Goal: Task Accomplishment & Management: Manage account settings

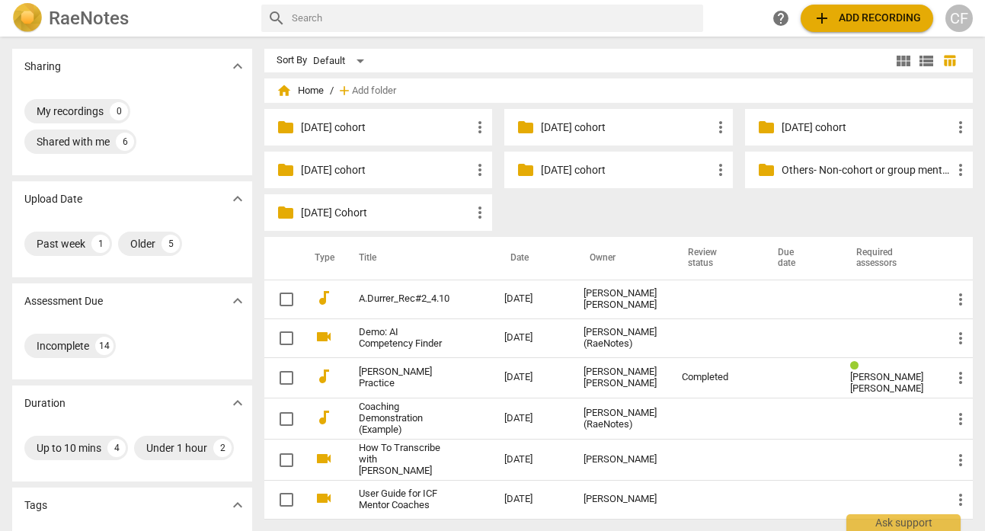
click at [828, 14] on span "add" at bounding box center [822, 18] width 18 height 18
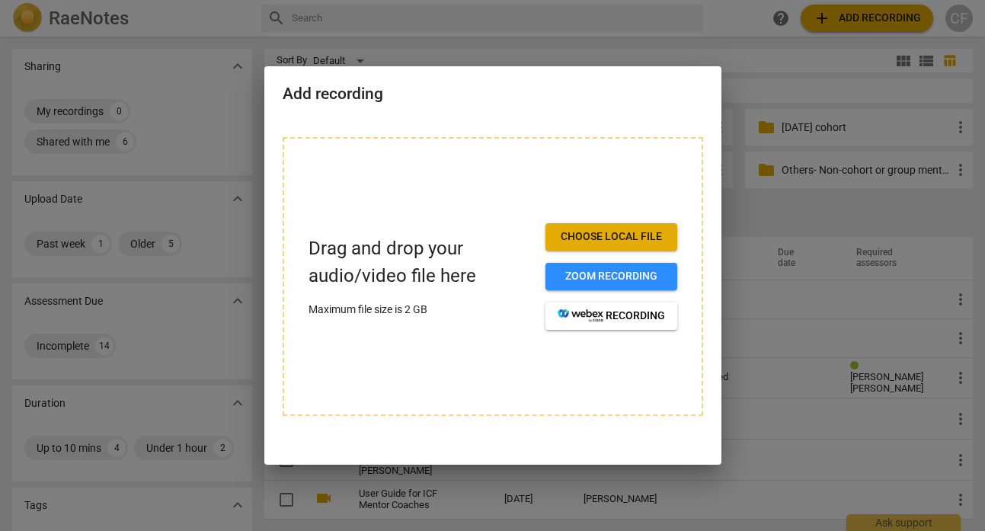
click at [622, 237] on span "Choose local file" at bounding box center [610, 236] width 107 height 15
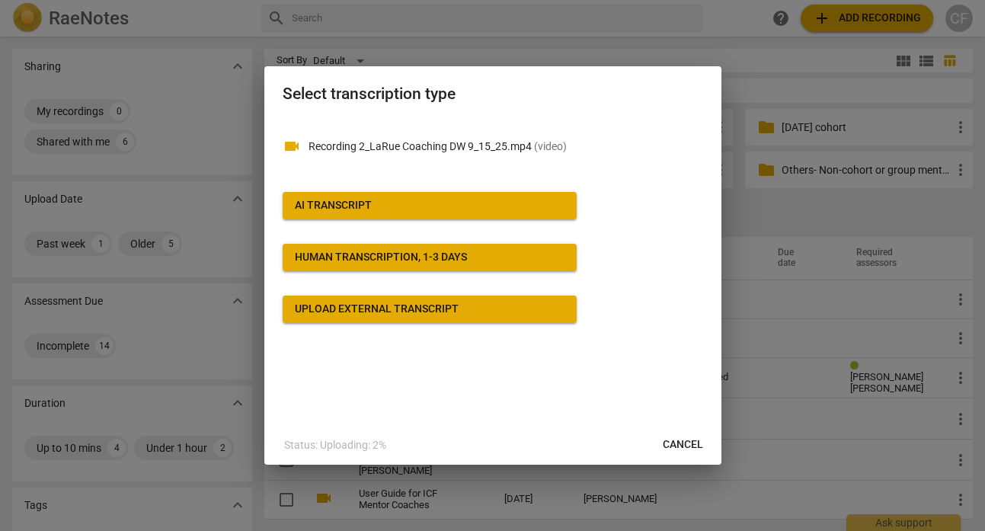
click at [438, 204] on span "AI Transcript" at bounding box center [430, 205] width 270 height 15
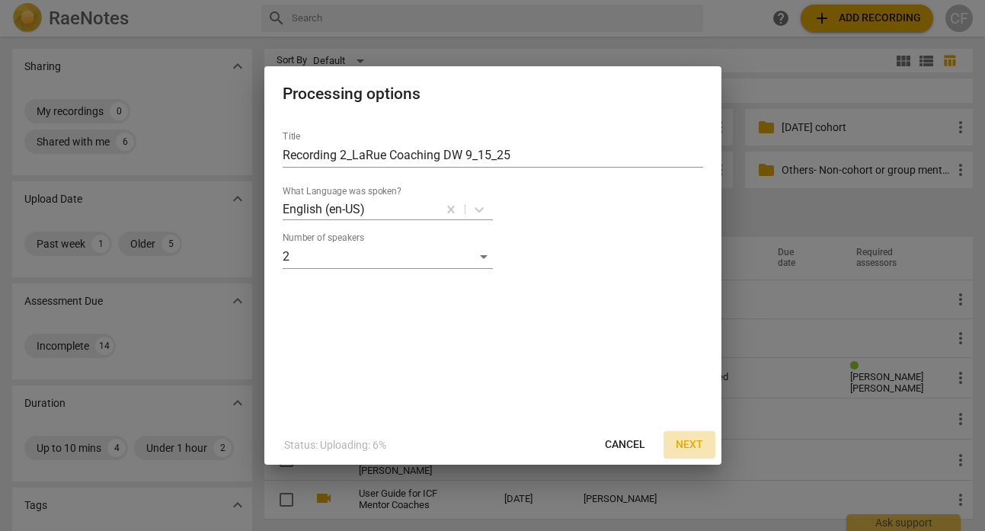
click at [693, 437] on span "Next" at bounding box center [688, 444] width 27 height 15
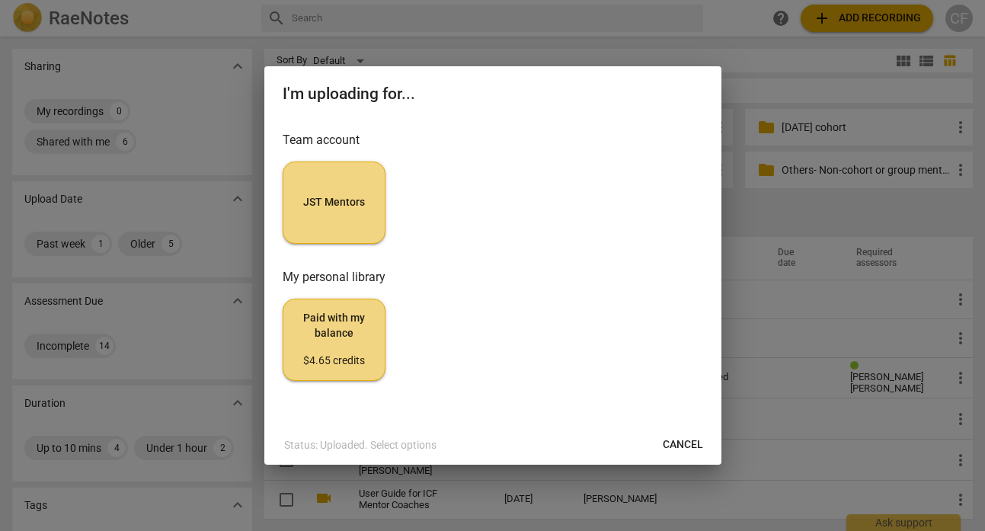
click at [362, 201] on span "JST Mentors" at bounding box center [333, 202] width 77 height 15
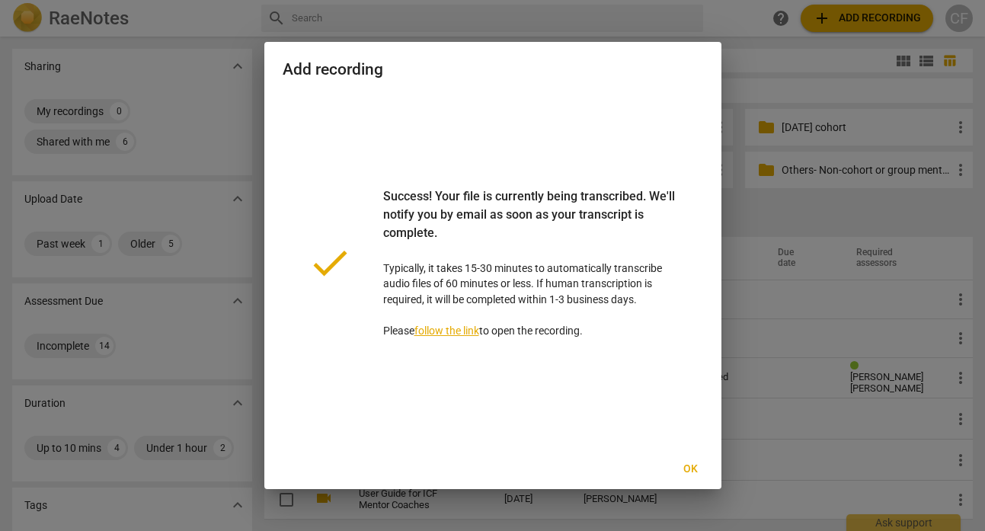
click at [682, 470] on span "Ok" at bounding box center [690, 468] width 24 height 15
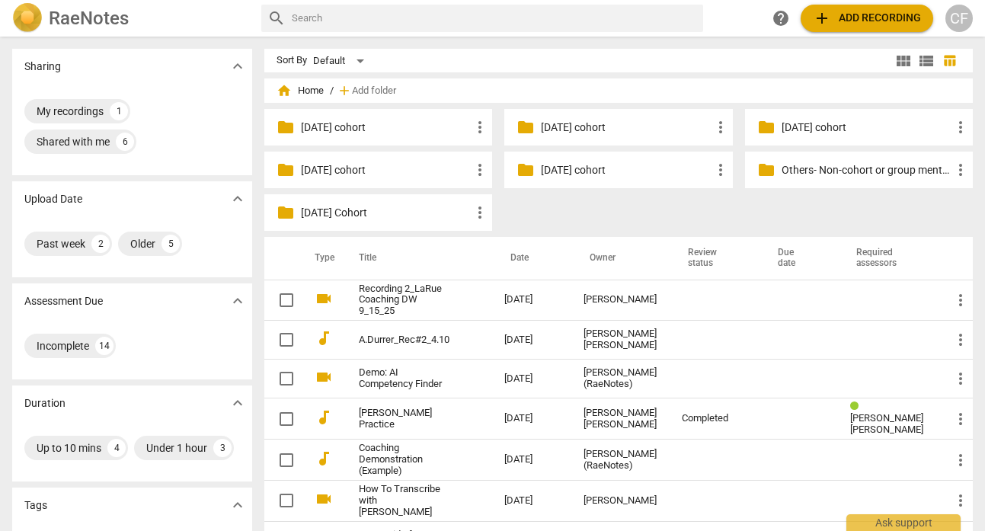
click at [828, 6] on button "add Add recording" at bounding box center [866, 18] width 132 height 27
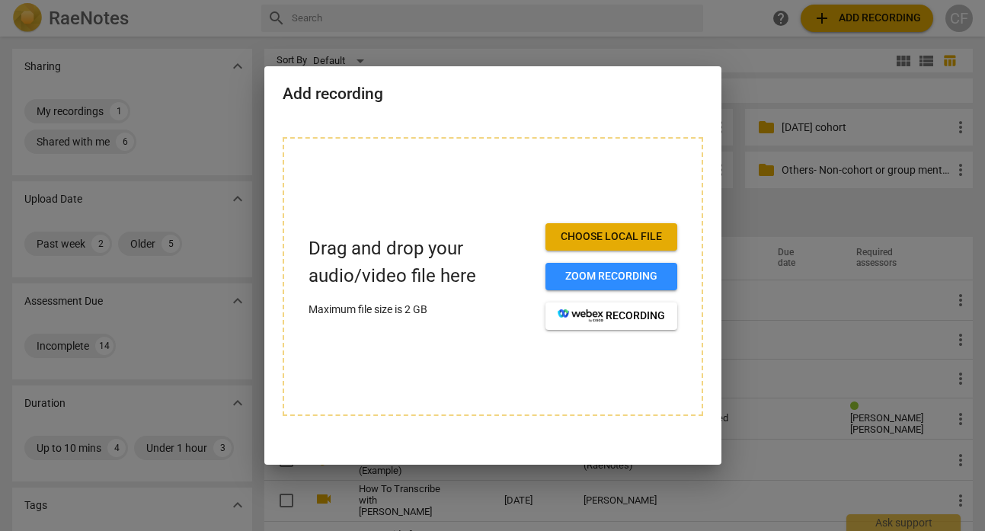
click at [570, 230] on span "Choose local file" at bounding box center [610, 236] width 107 height 15
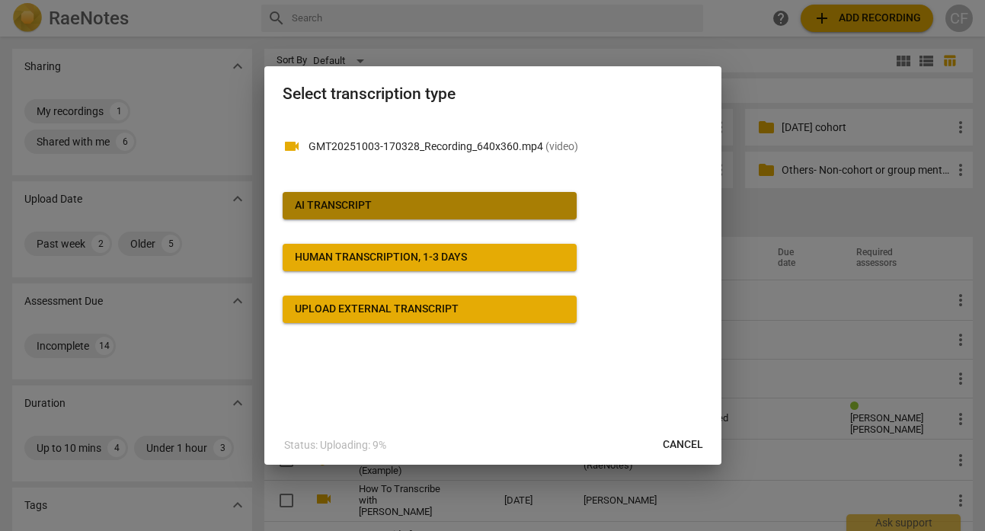
click at [523, 196] on button "AI Transcript" at bounding box center [430, 205] width 294 height 27
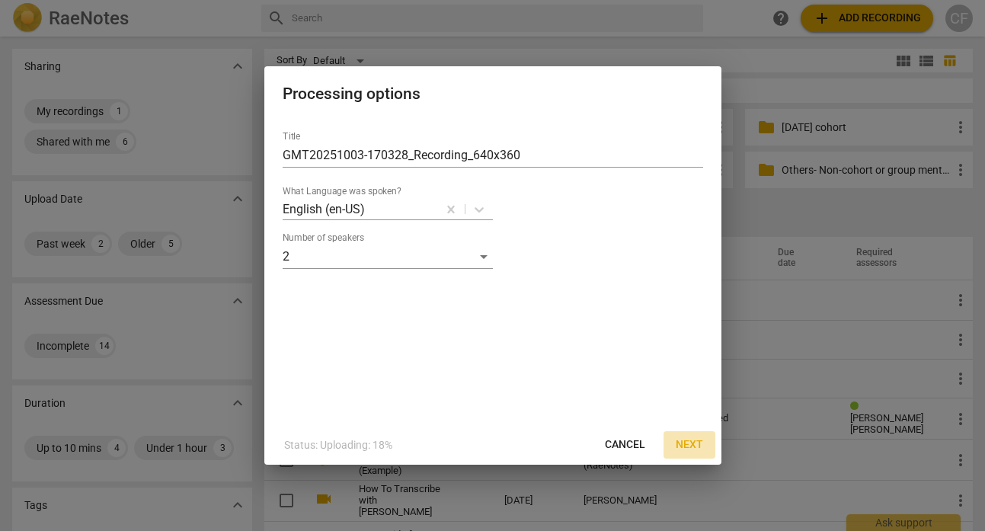
click at [691, 445] on span "Next" at bounding box center [688, 444] width 27 height 15
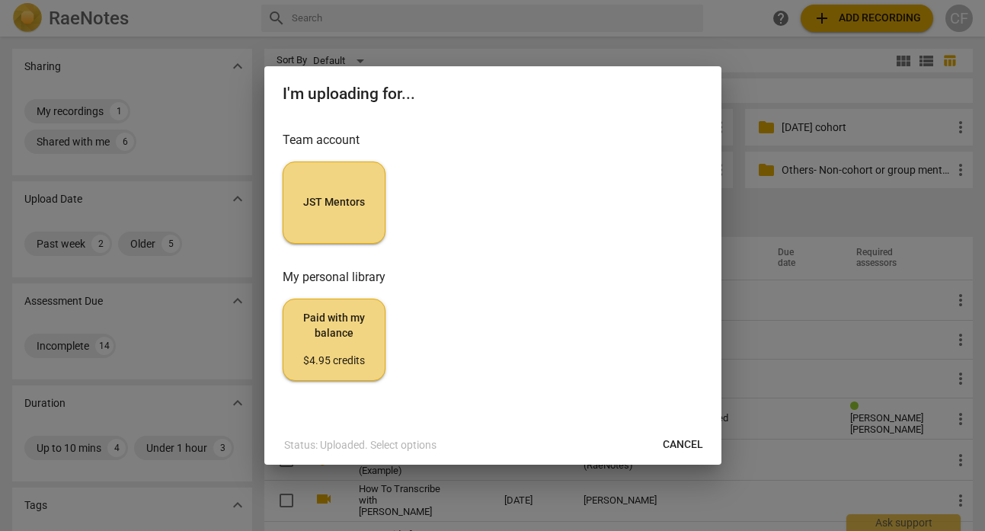
click at [343, 191] on button "JST Mentors" at bounding box center [334, 202] width 103 height 82
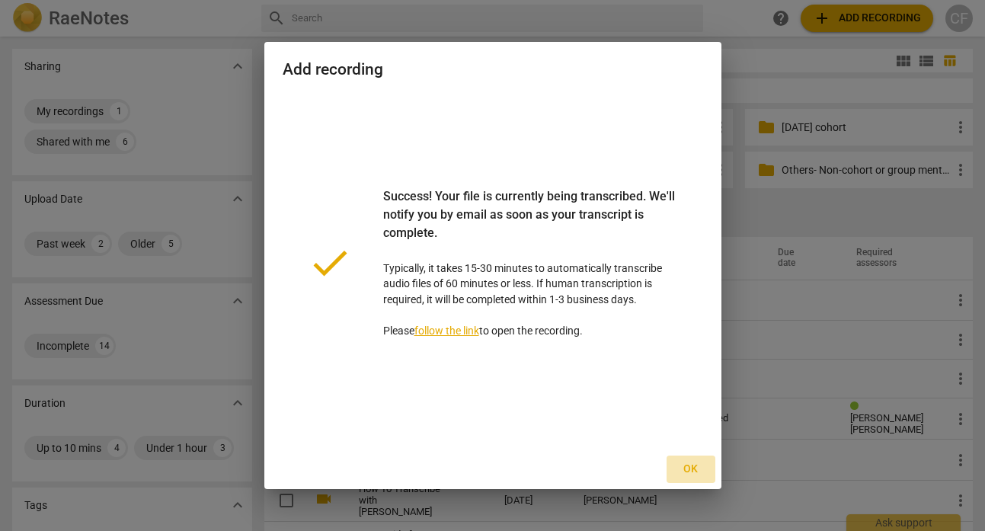
click at [680, 460] on button "Ok" at bounding box center [690, 468] width 49 height 27
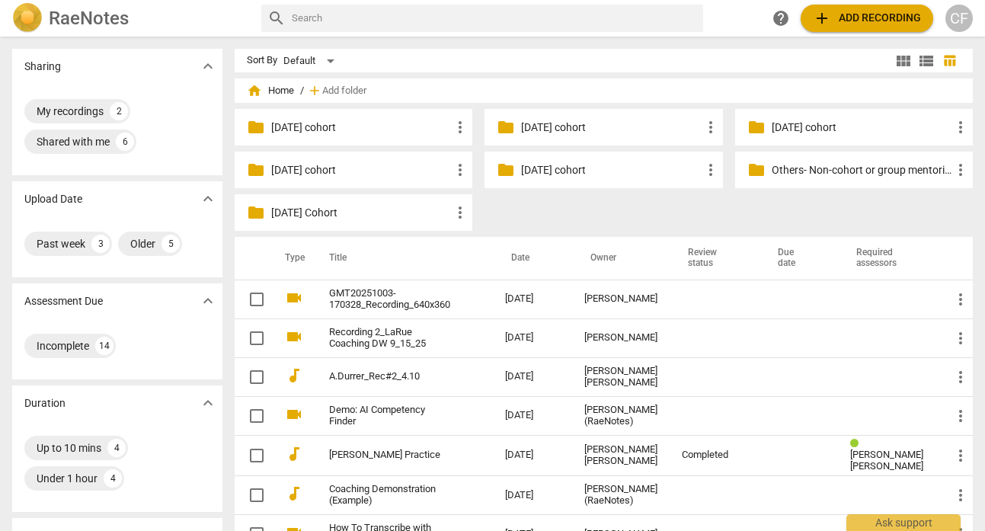
click at [954, 20] on div "CF" at bounding box center [958, 18] width 27 height 27
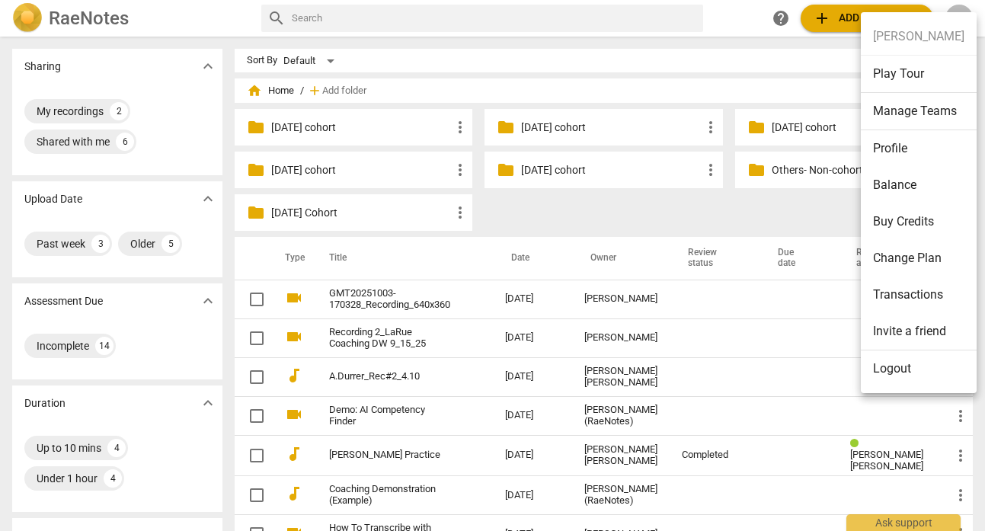
click at [942, 187] on li "Balance" at bounding box center [918, 185] width 116 height 37
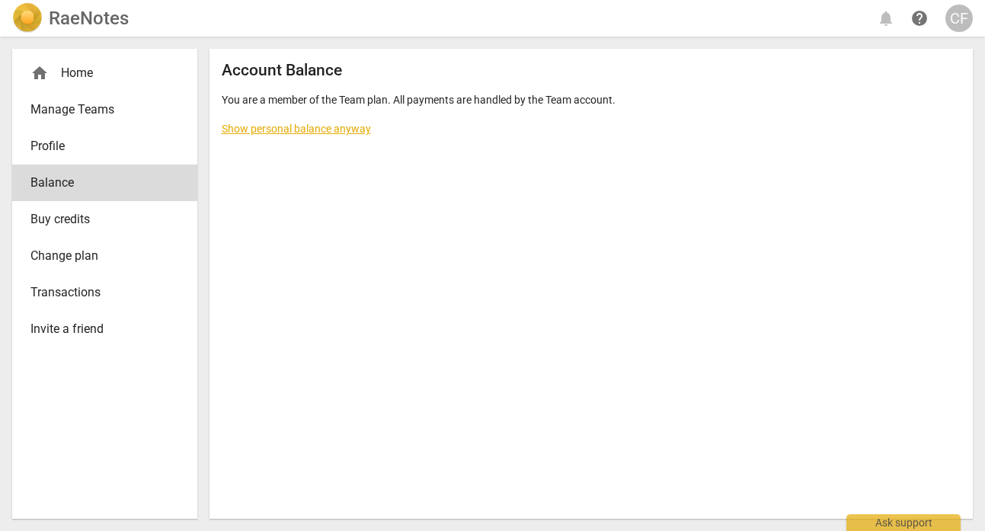
click at [338, 131] on link "Show personal balance anyway" at bounding box center [296, 129] width 149 height 12
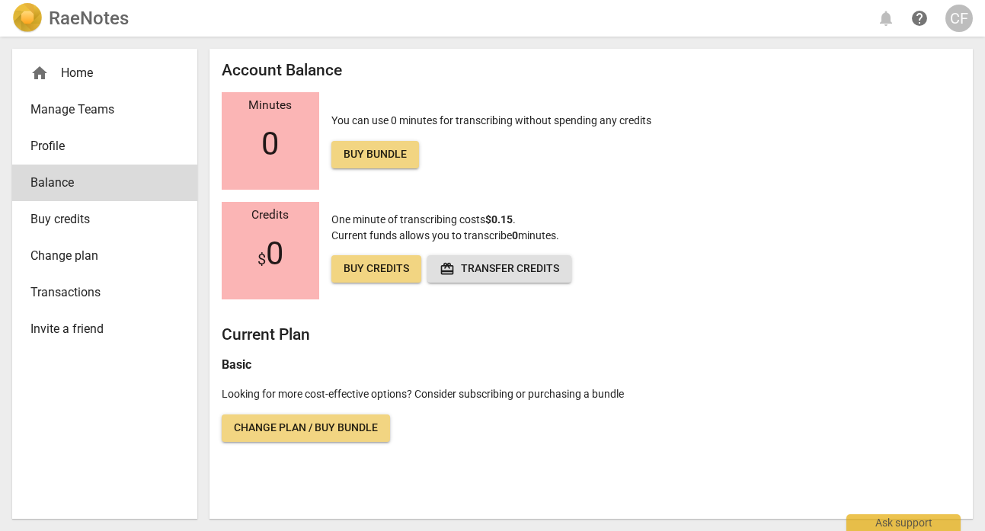
click at [81, 225] on span "Buy credits" at bounding box center [98, 219] width 136 height 18
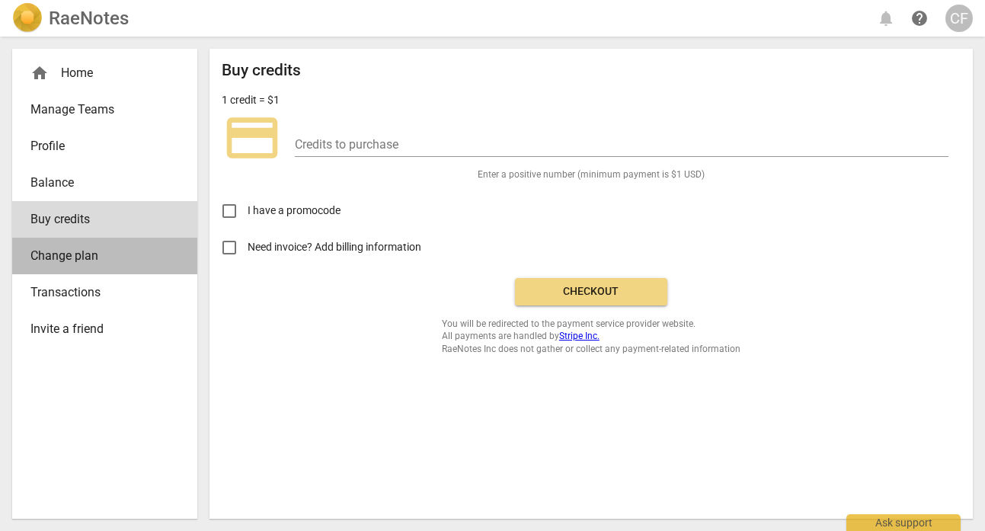
click at [82, 253] on span "Change plan" at bounding box center [98, 256] width 136 height 18
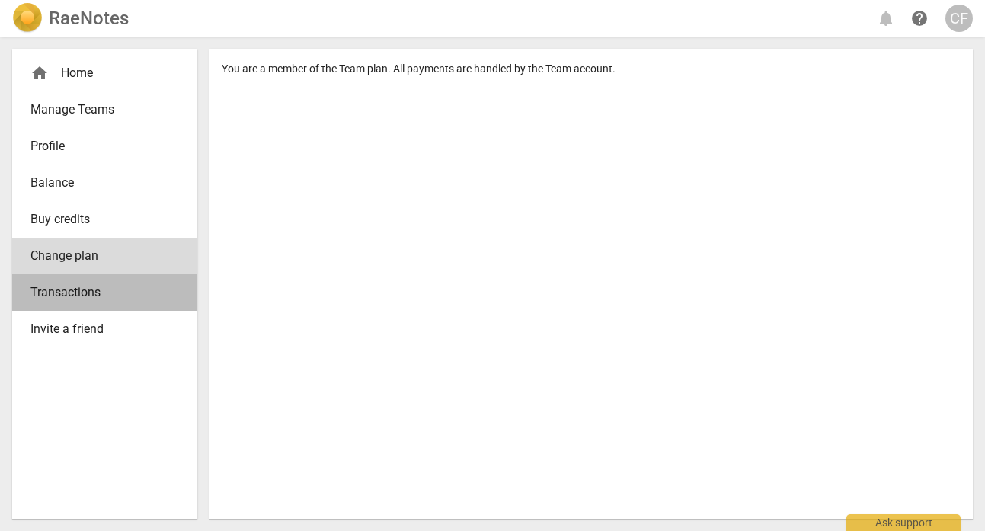
click at [93, 296] on span "Transactions" at bounding box center [98, 292] width 136 height 18
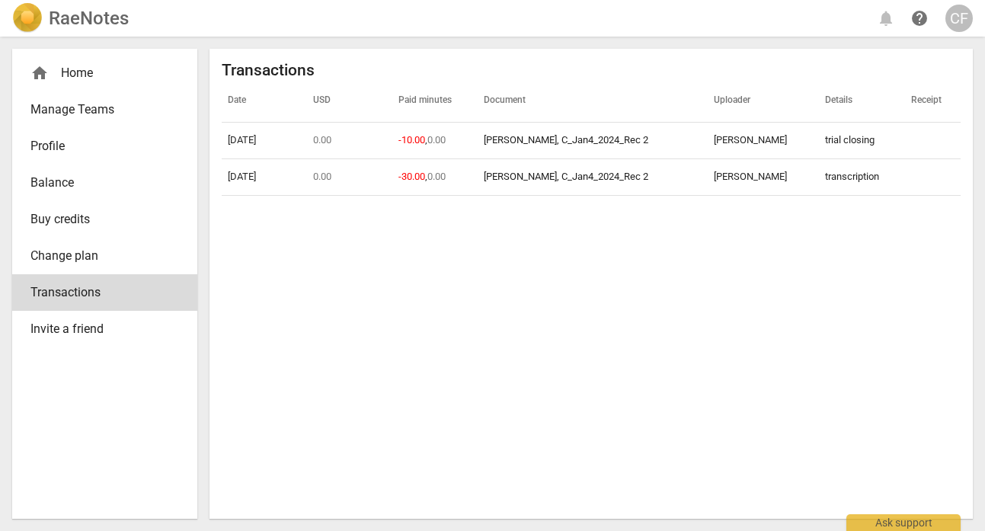
click at [76, 70] on div "home Home" at bounding box center [98, 73] width 136 height 18
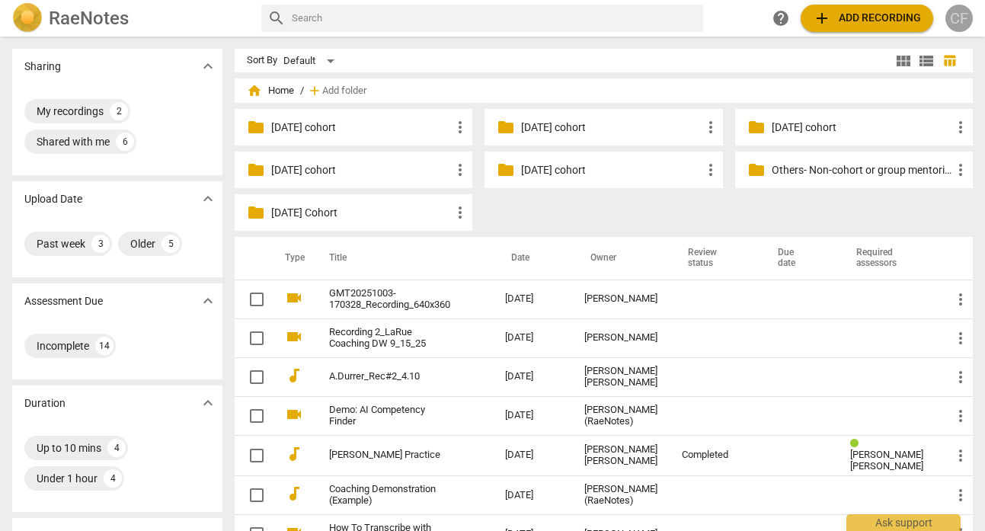
click at [951, 19] on div "CF" at bounding box center [958, 18] width 27 height 27
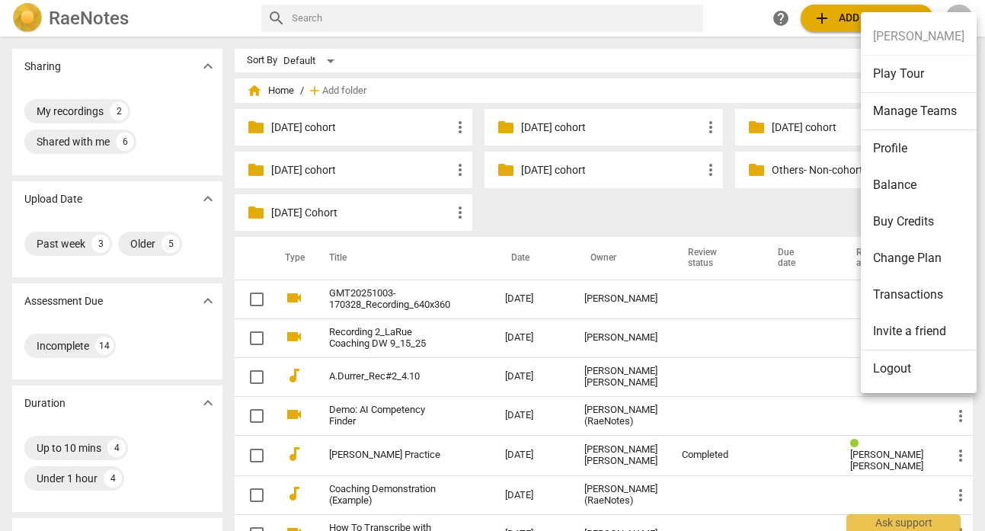
click at [896, 186] on li "Balance" at bounding box center [918, 185] width 116 height 37
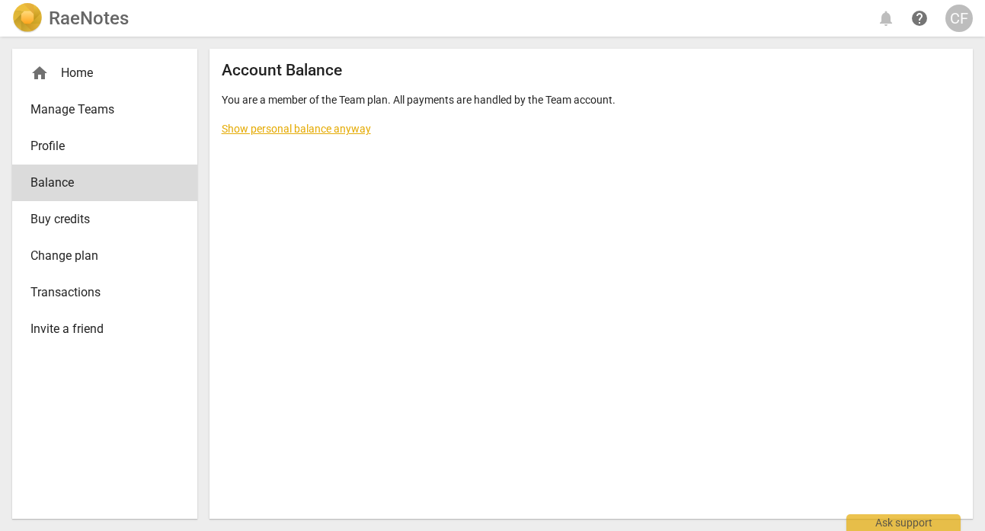
click at [340, 127] on link "Show personal balance anyway" at bounding box center [296, 129] width 149 height 12
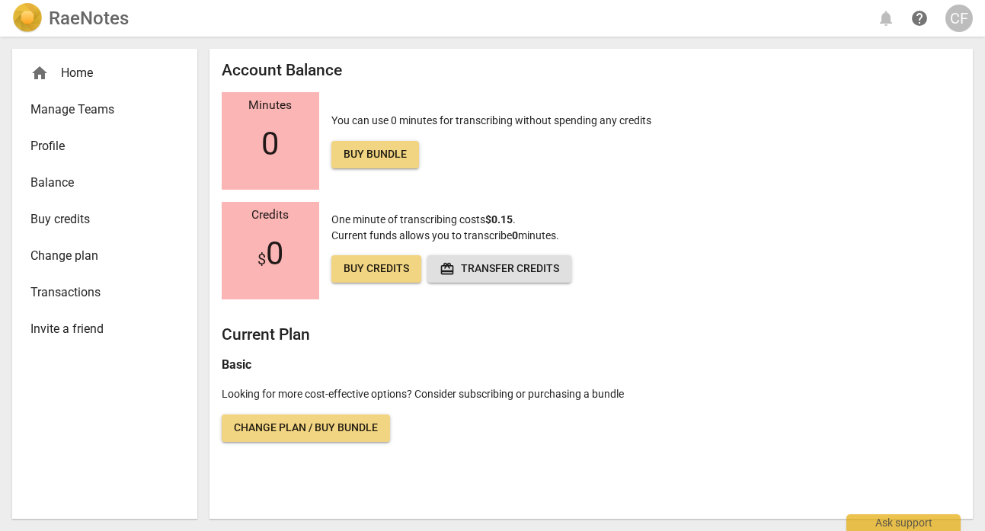
click at [51, 174] on span "Balance" at bounding box center [98, 183] width 136 height 18
click at [62, 182] on span "Balance" at bounding box center [98, 183] width 136 height 18
click at [83, 107] on span "Manage Teams" at bounding box center [98, 110] width 136 height 18
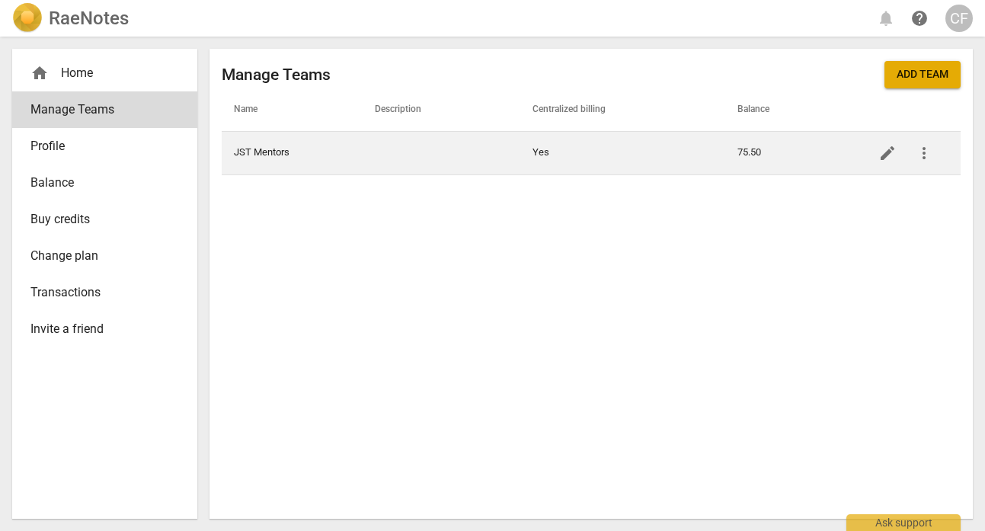
click at [923, 152] on span "more_vert" at bounding box center [924, 153] width 18 height 18
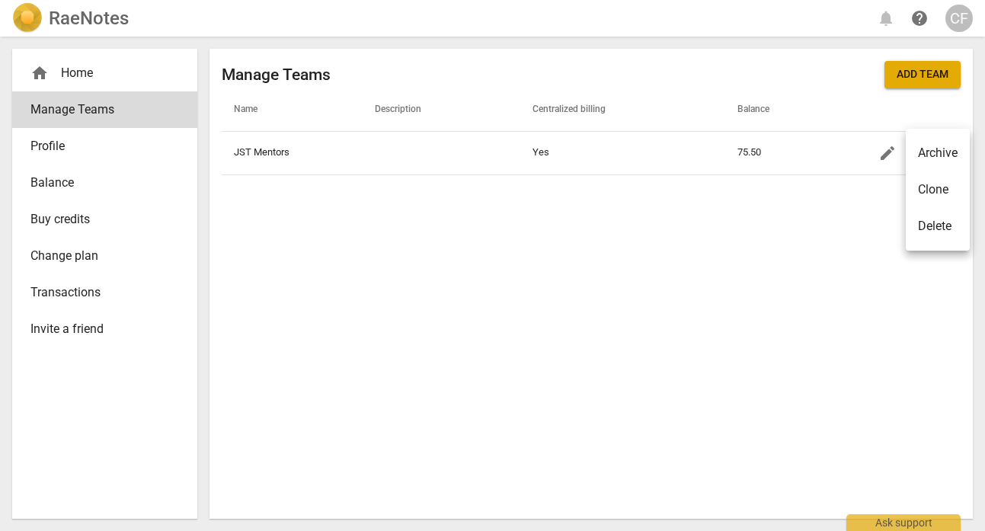
click at [880, 150] on div at bounding box center [492, 265] width 985 height 531
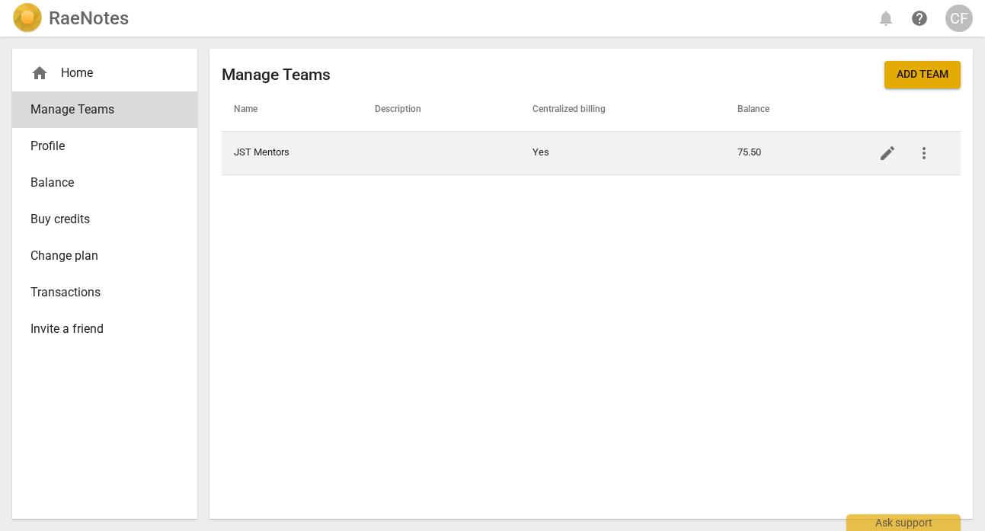
click at [881, 152] on span "edit" at bounding box center [887, 153] width 18 height 18
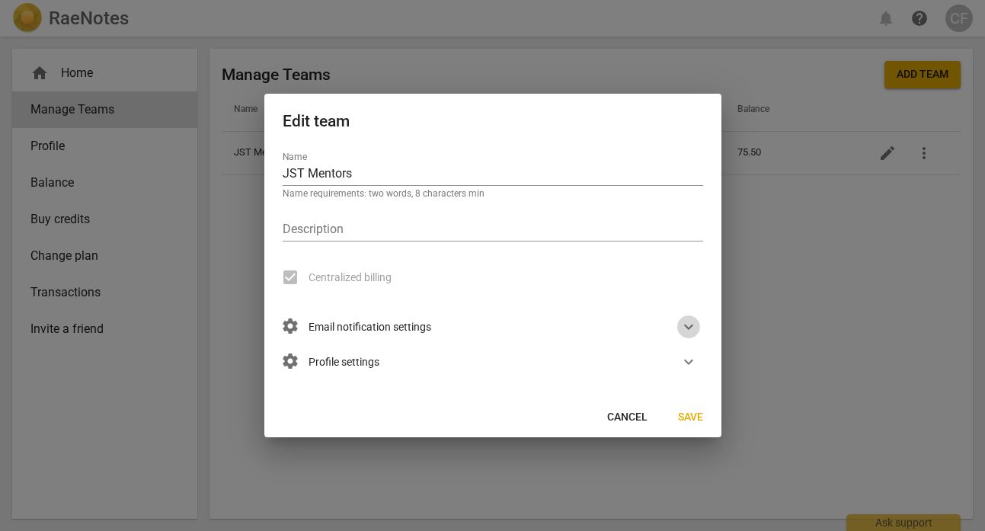
click at [682, 323] on span "expand_more" at bounding box center [688, 327] width 18 height 18
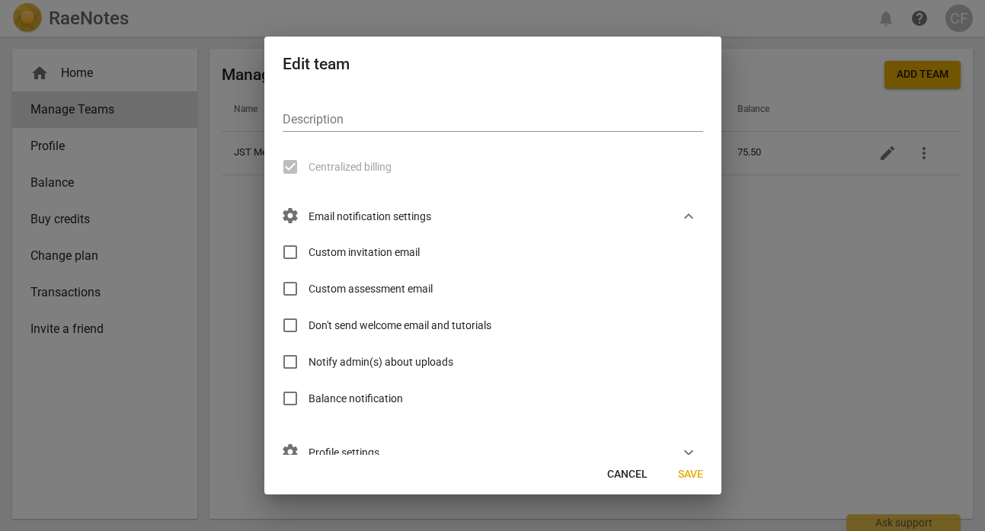
scroll to position [87, 0]
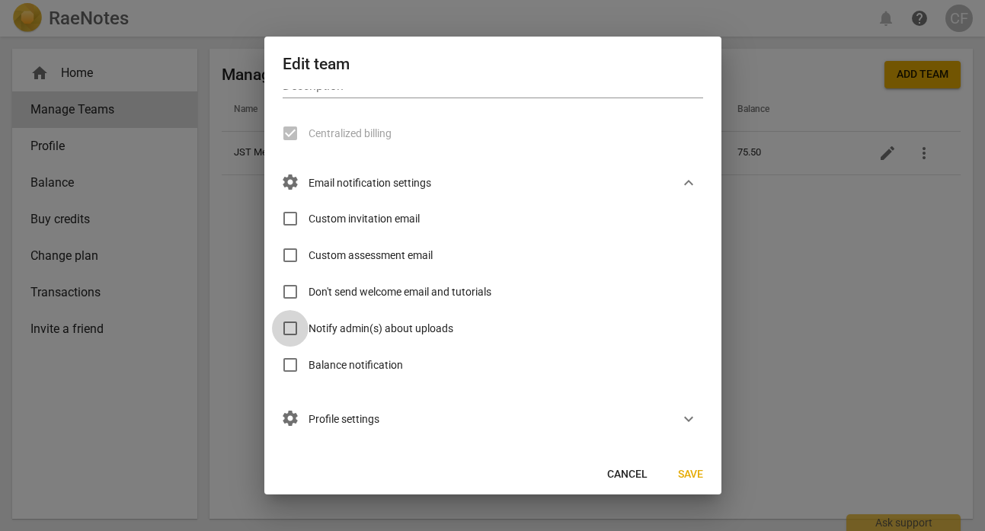
click at [293, 324] on input "Notify admin(s) about uploads" at bounding box center [290, 328] width 37 height 37
click at [292, 326] on input "Notify admin(s) about uploads" at bounding box center [290, 328] width 37 height 37
checkbox input "false"
click at [294, 362] on input "Balance notification" at bounding box center [290, 364] width 37 height 37
checkbox input "true"
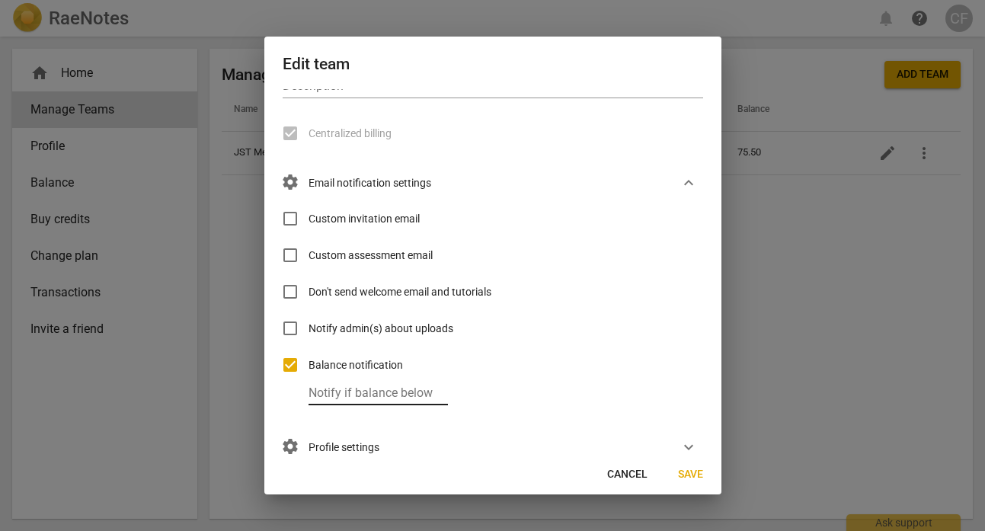
click at [342, 401] on input "number" at bounding box center [377, 394] width 139 height 22
click at [354, 393] on input "number" at bounding box center [377, 394] width 139 height 22
click at [430, 399] on input "-1" at bounding box center [377, 394] width 139 height 22
type input "0"
click at [430, 388] on input "0" at bounding box center [377, 394] width 139 height 22
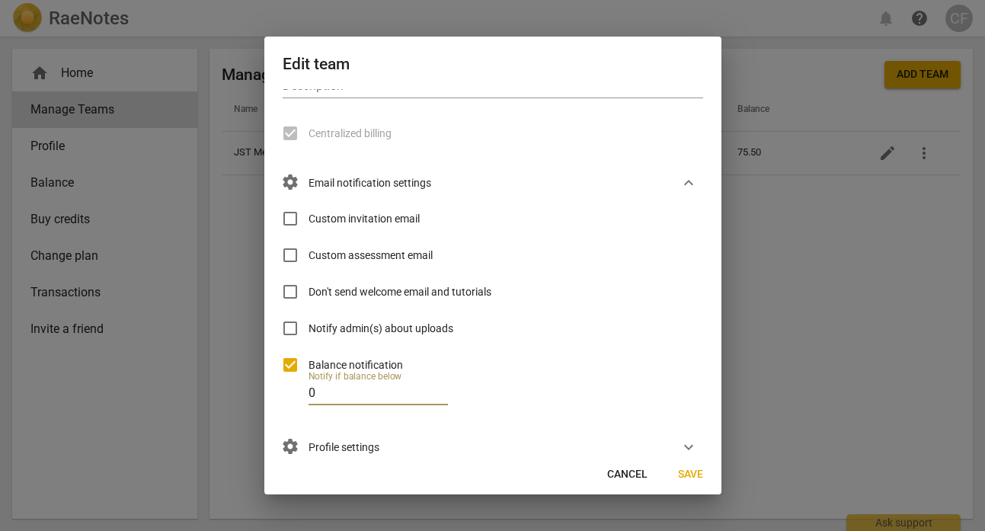
click at [286, 361] on input "Balance notification" at bounding box center [290, 364] width 37 height 37
checkbox input "false"
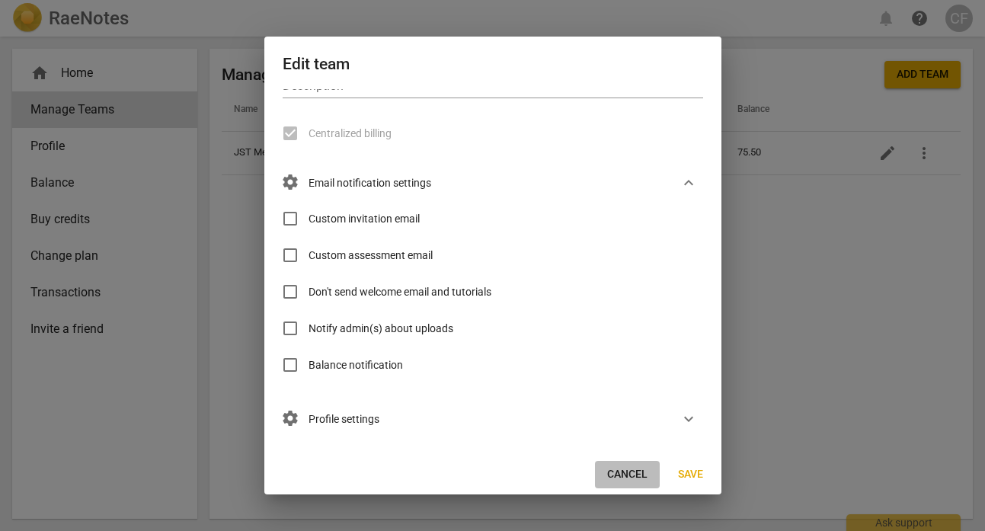
click at [634, 477] on span "Cancel" at bounding box center [627, 474] width 40 height 15
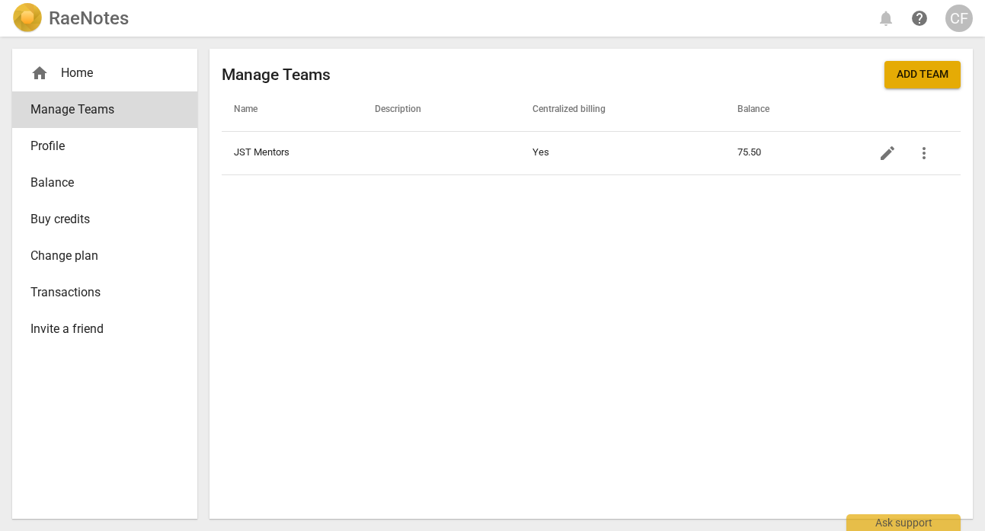
click at [93, 65] on div "home Home" at bounding box center [98, 73] width 136 height 18
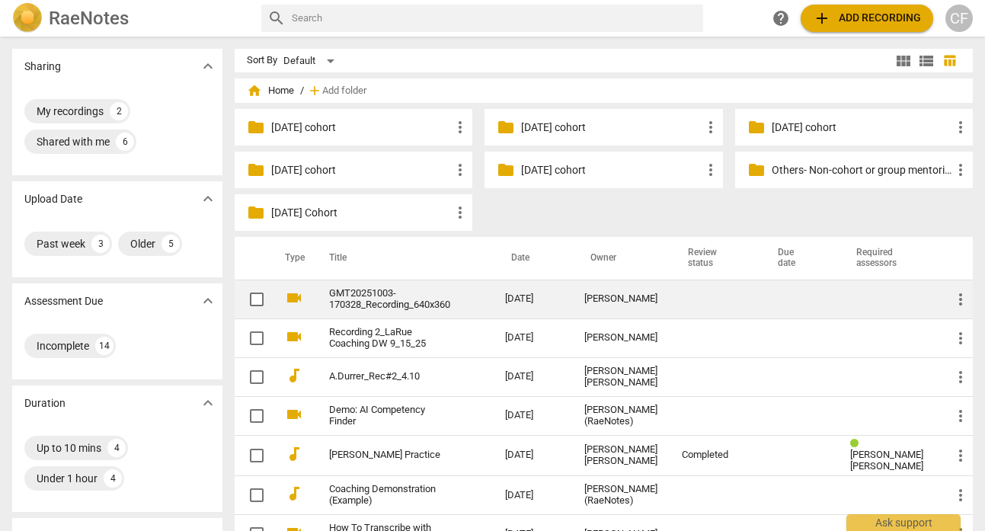
click at [955, 293] on span "more_vert" at bounding box center [960, 299] width 18 height 18
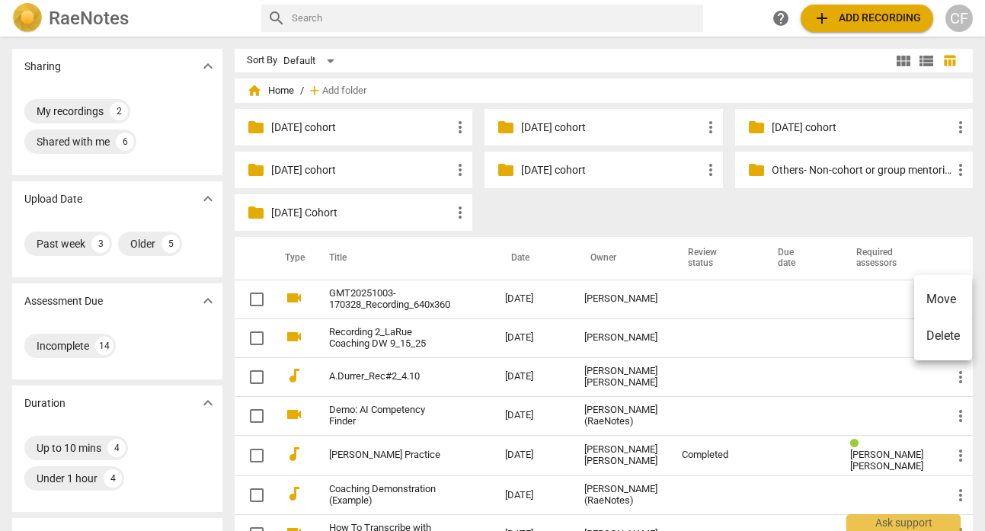
click at [402, 295] on div at bounding box center [492, 265] width 985 height 531
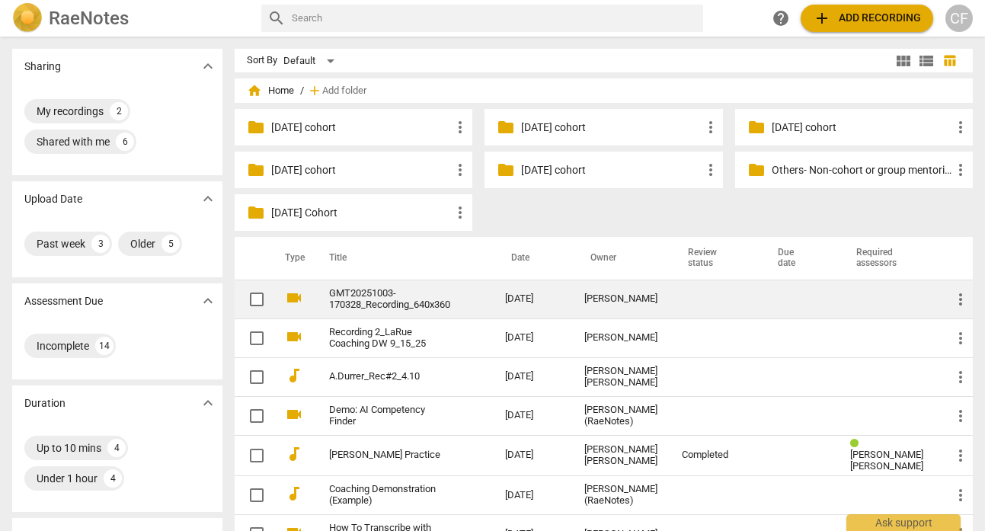
click at [362, 289] on link "GMT20251003-170328_Recording_640x360" at bounding box center [389, 299] width 121 height 23
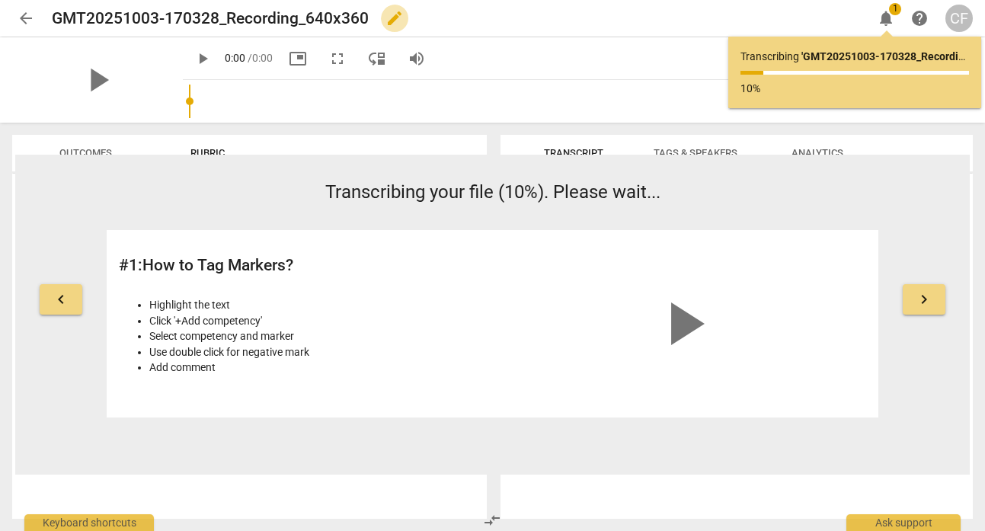
click at [389, 21] on span "edit" at bounding box center [394, 18] width 18 height 18
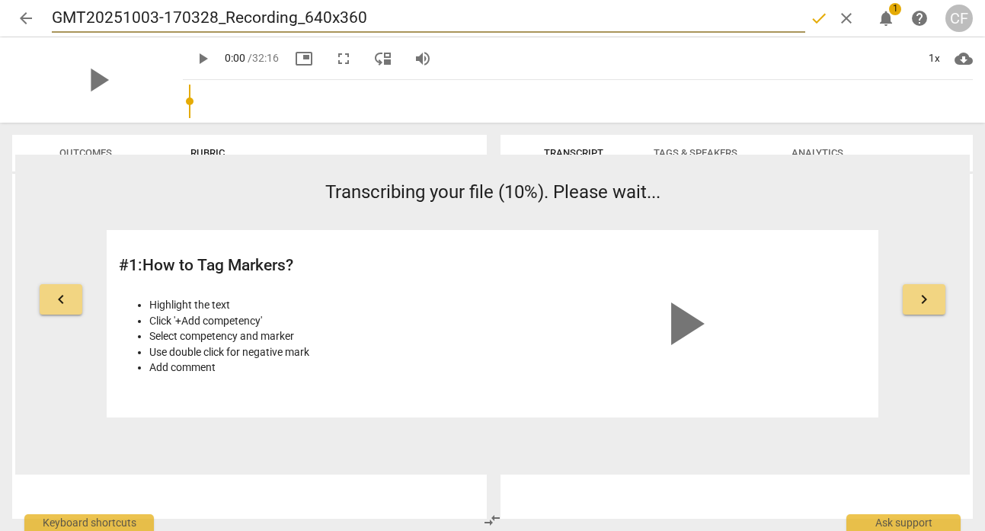
drag, startPoint x: 372, startPoint y: 17, endPoint x: 51, endPoint y: 22, distance: 320.6
click at [52, 18] on input "GMT20251003-170328_Recording_640x360" at bounding box center [428, 18] width 753 height 29
type input "B"
type input "Roland_B_10.5."
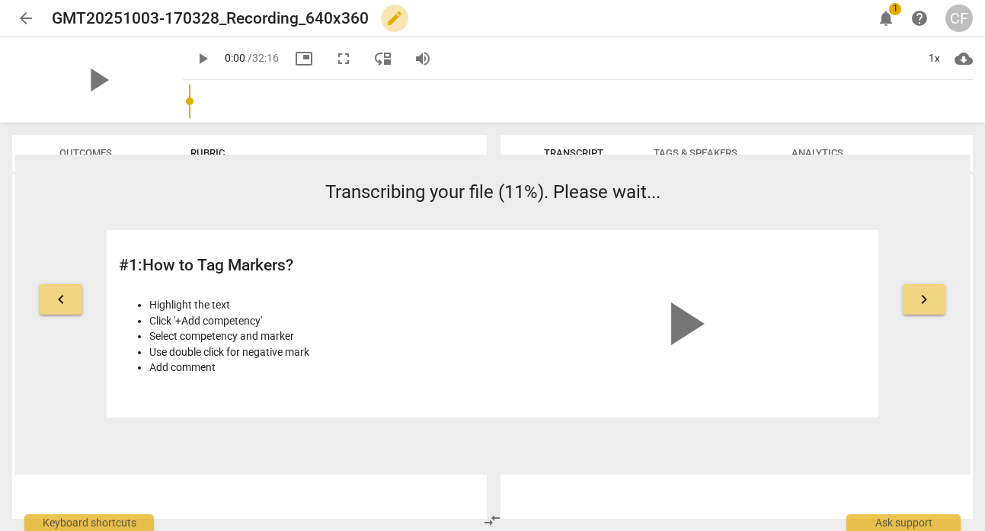
click at [392, 15] on span "edit" at bounding box center [394, 18] width 18 height 18
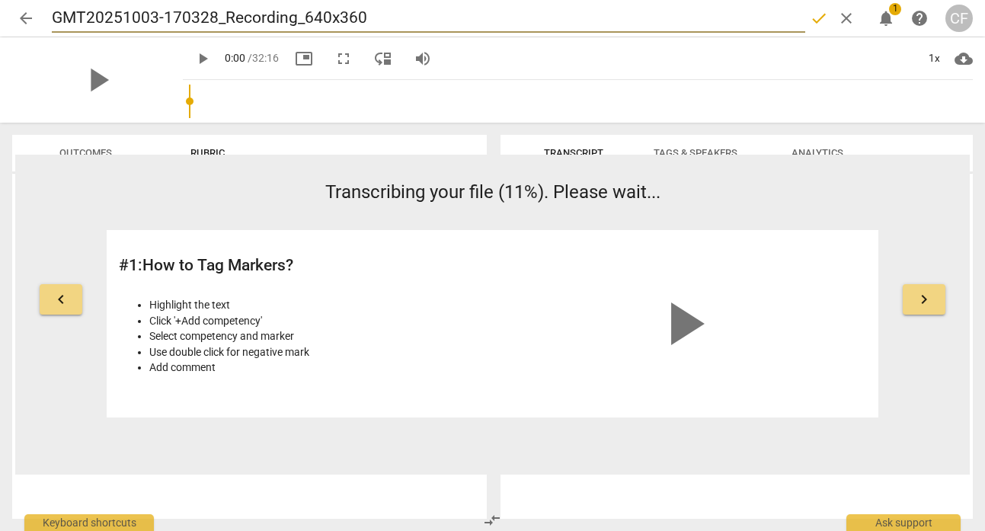
drag, startPoint x: 381, startPoint y: 16, endPoint x: 58, endPoint y: 9, distance: 322.9
click at [56, 10] on input "GMT20251003-170328_Recording_640x360" at bounding box center [428, 18] width 753 height 29
type input "[PERSON_NAME] Rec2"
click at [814, 19] on span "done" at bounding box center [818, 18] width 18 height 18
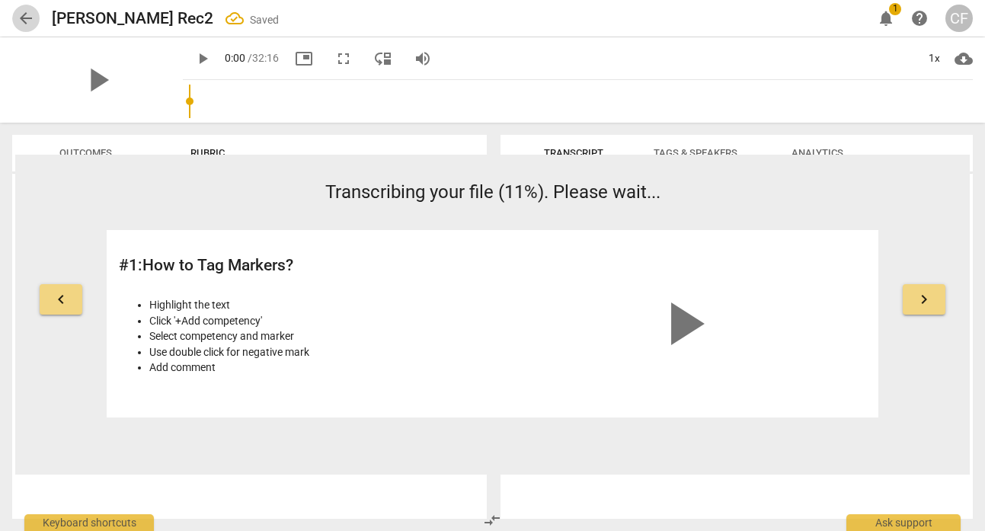
click at [30, 15] on span "arrow_back" at bounding box center [26, 18] width 18 height 18
